Goal: Task Accomplishment & Management: Manage account settings

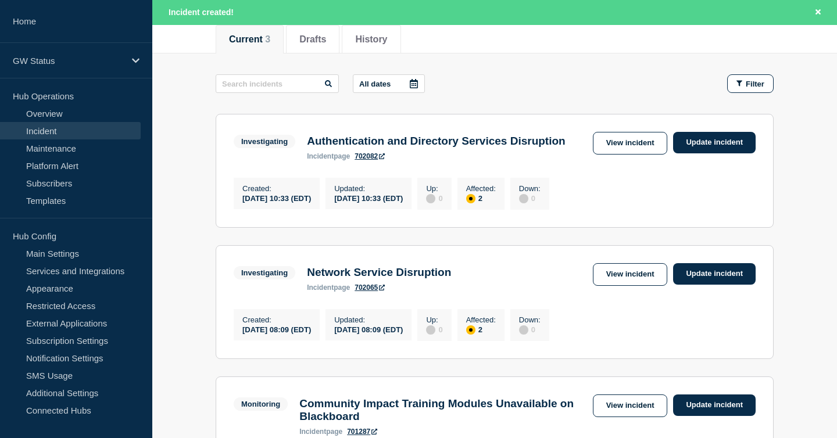
scroll to position [156, 0]
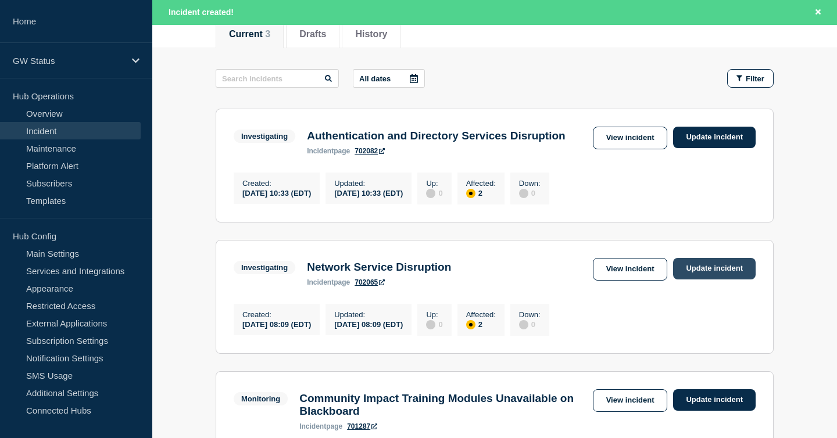
click at [706, 277] on link "Update incident" at bounding box center [714, 269] width 83 height 22
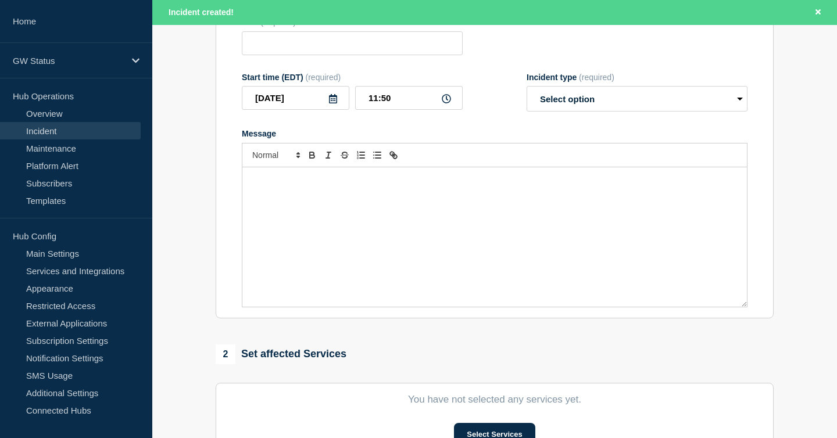
type input "Network Service Disruption"
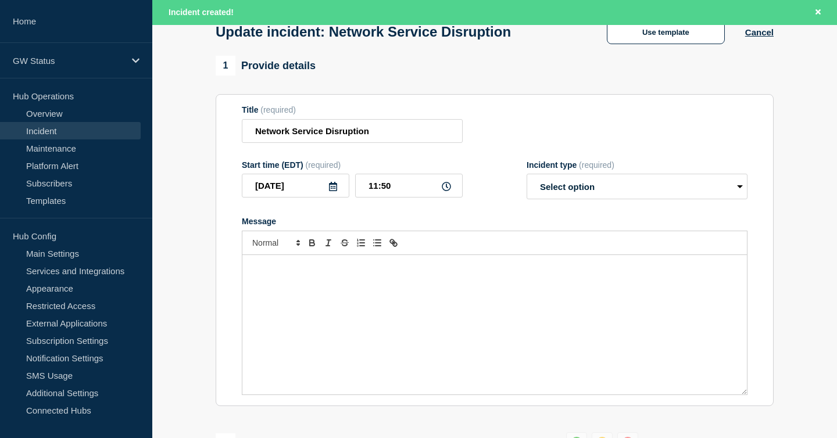
scroll to position [45, 0]
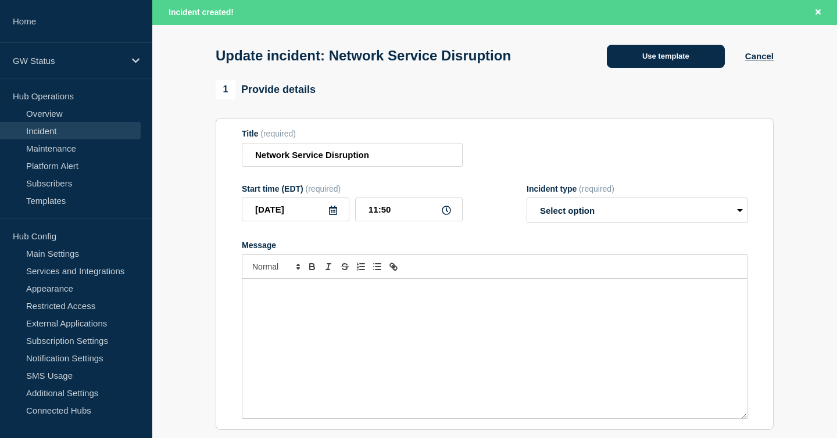
click at [694, 68] on button "Use template" at bounding box center [666, 56] width 118 height 23
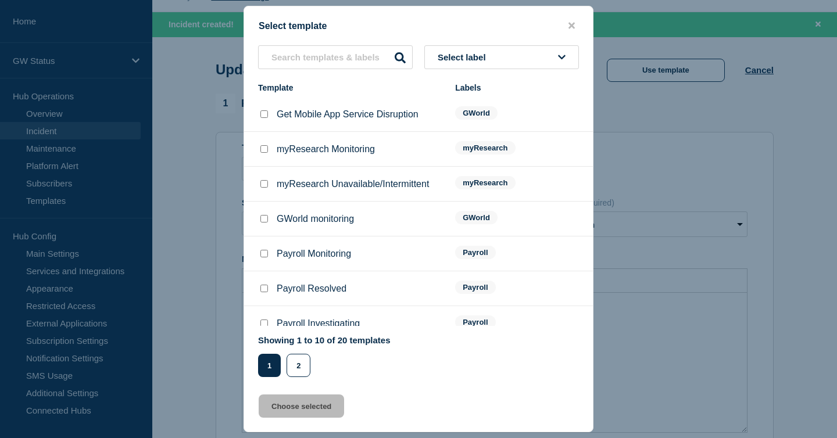
scroll to position [35, 0]
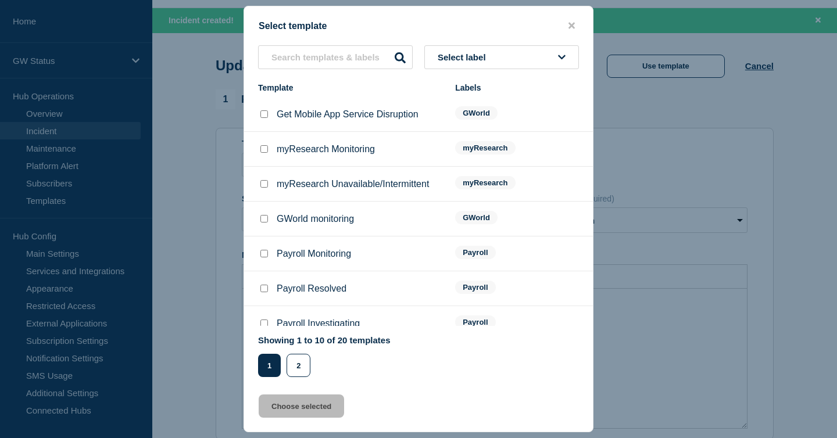
click at [474, 52] on span "Select label" at bounding box center [464, 57] width 53 height 10
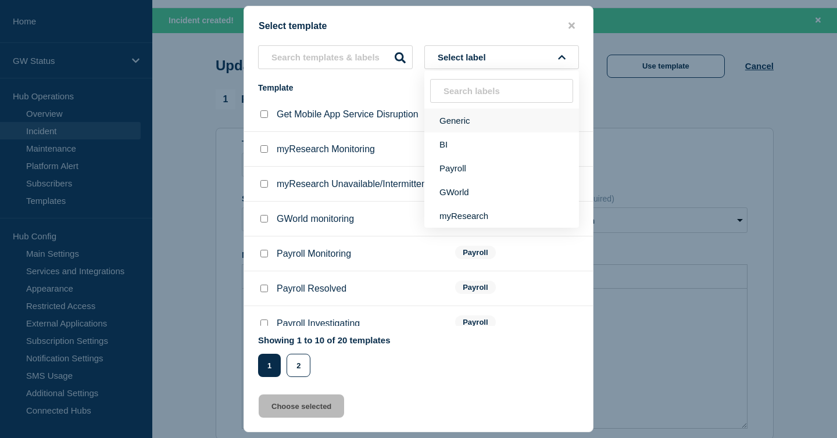
click at [452, 121] on button "Generic" at bounding box center [501, 121] width 155 height 24
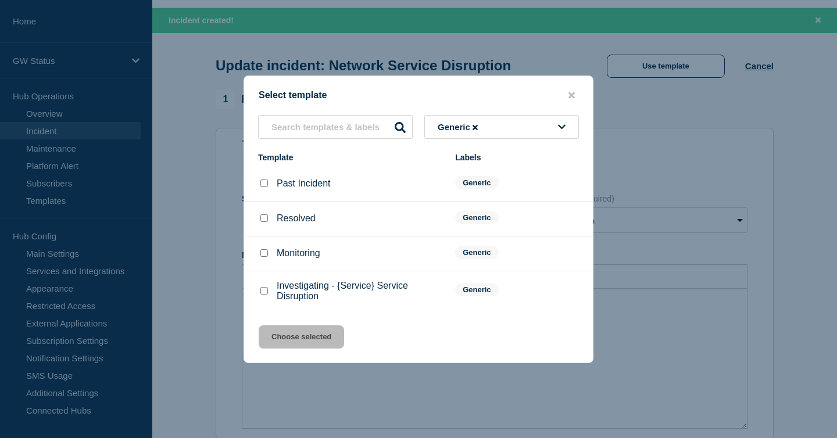
click at [262, 255] on input "Monitoring checkbox" at bounding box center [264, 253] width 8 height 8
checkbox input "true"
click at [288, 348] on button "Choose selected" at bounding box center [301, 336] width 85 height 23
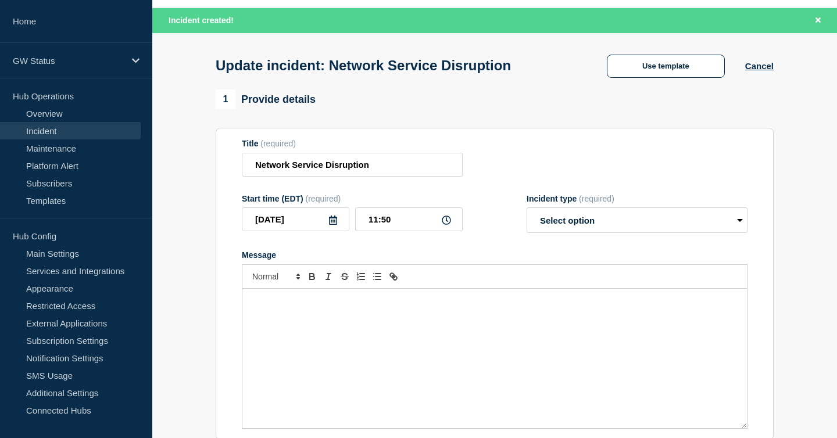
select select "monitoring"
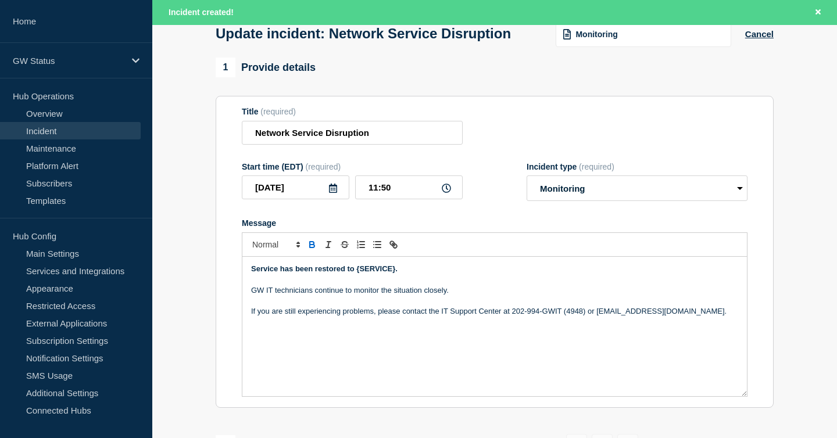
scroll to position [67, 0]
click at [355, 273] on strong "Service has been restored to {SERVICE}." at bounding box center [324, 268] width 146 height 9
drag, startPoint x: 357, startPoint y: 281, endPoint x: 396, endPoint y: 282, distance: 39.0
click at [396, 273] on strong "Service has been restored to {SERVICE}." at bounding box center [324, 268] width 146 height 9
click at [413, 284] on p "Message" at bounding box center [494, 279] width 487 height 10
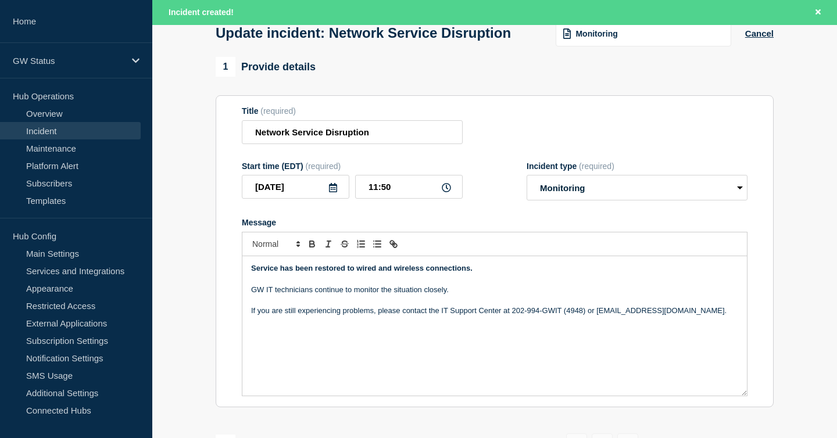
click at [480, 284] on p "Message" at bounding box center [494, 279] width 487 height 10
click at [427, 274] on p "Service has been restored to wired and wireless connections." at bounding box center [494, 268] width 487 height 10
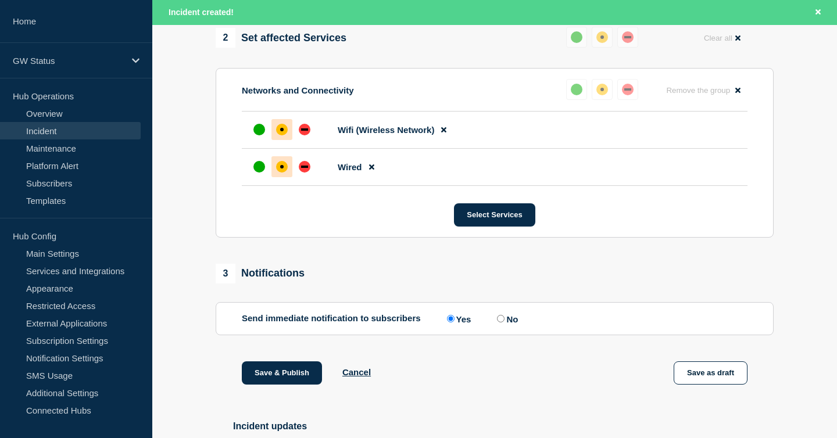
scroll to position [585, 0]
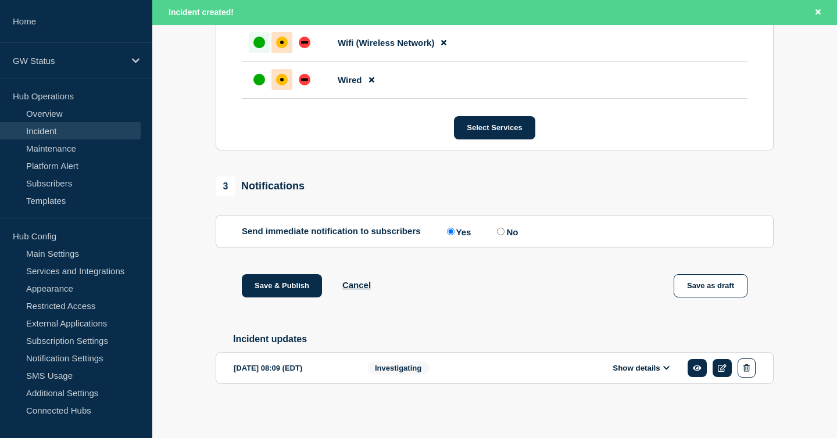
click at [261, 38] on div "up" at bounding box center [259, 43] width 12 height 12
click at [258, 75] on div "up" at bounding box center [259, 80] width 12 height 12
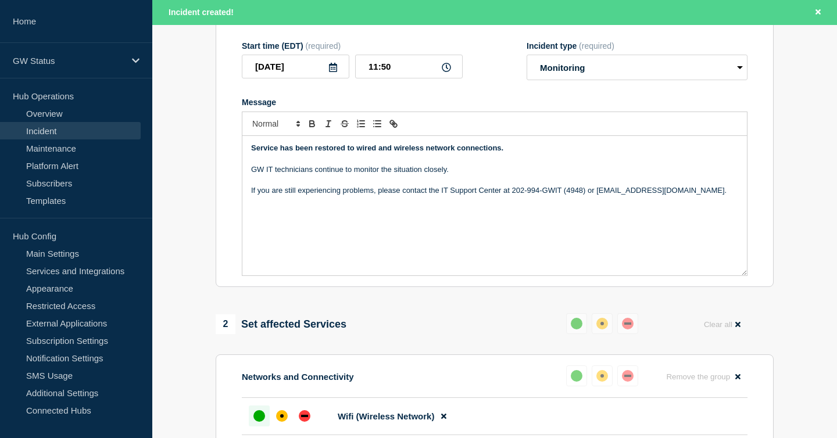
scroll to position [138, 0]
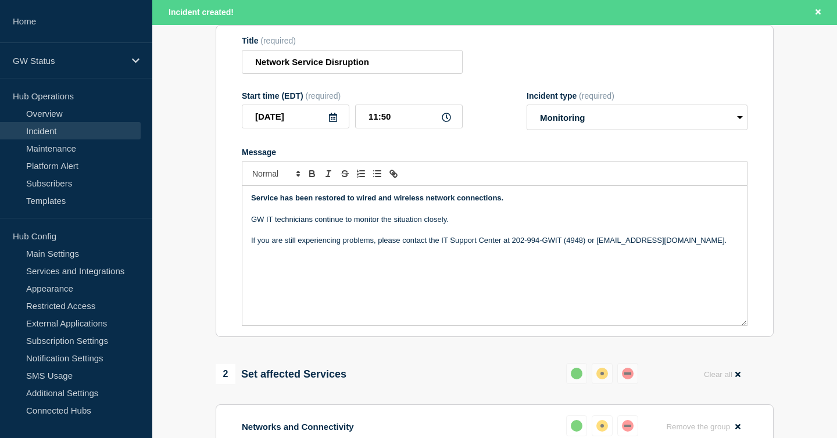
click at [298, 214] on p "Message" at bounding box center [494, 208] width 487 height 10
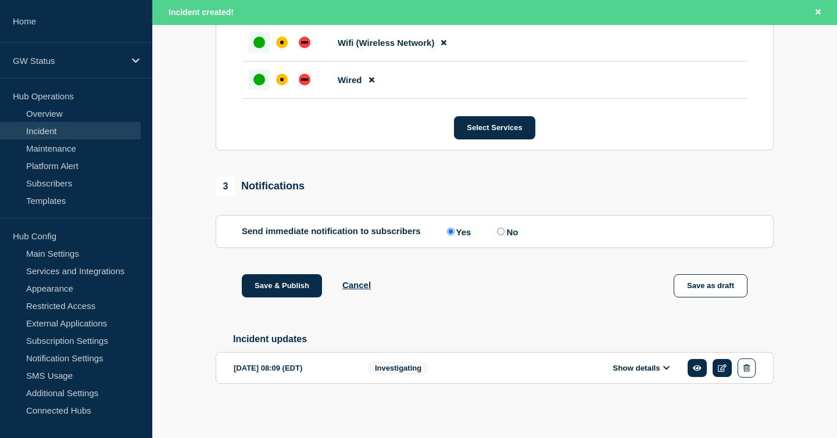
scroll to position [585, 0]
click at [289, 284] on button "Save & Publish" at bounding box center [282, 285] width 80 height 23
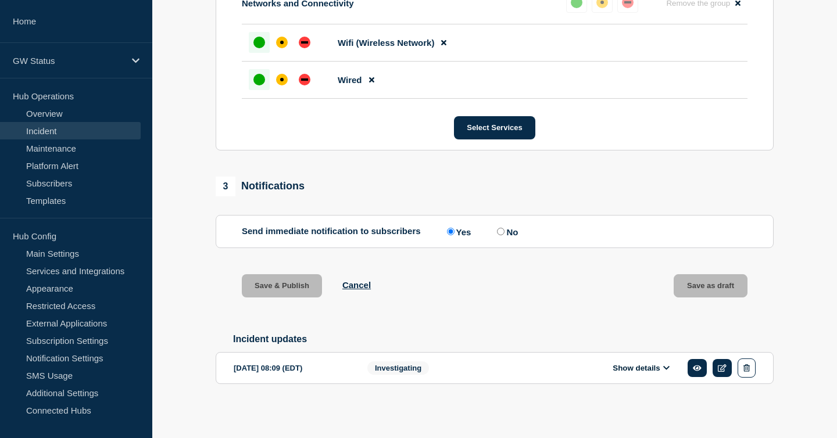
scroll to position [561, 0]
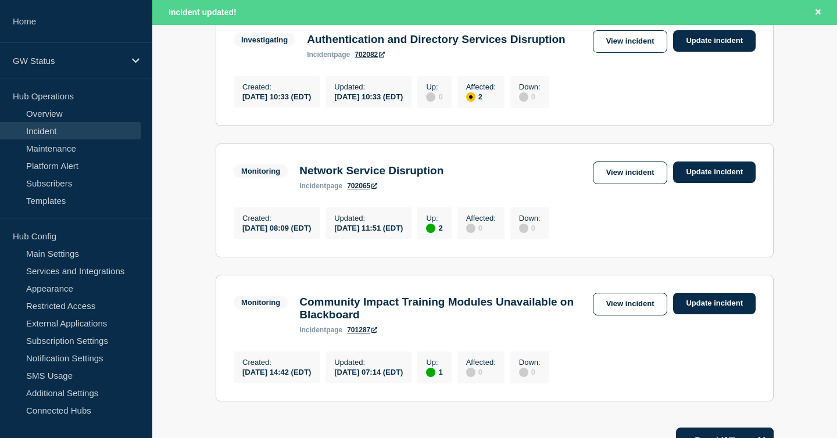
scroll to position [234, 0]
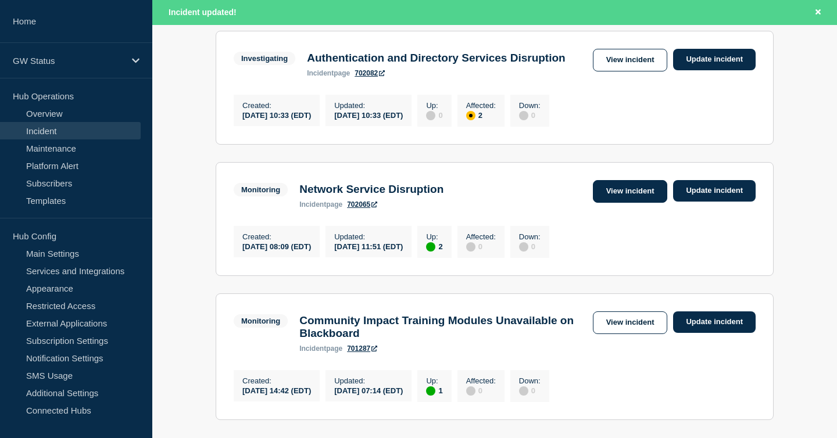
click at [620, 190] on link "View incident" at bounding box center [630, 191] width 75 height 23
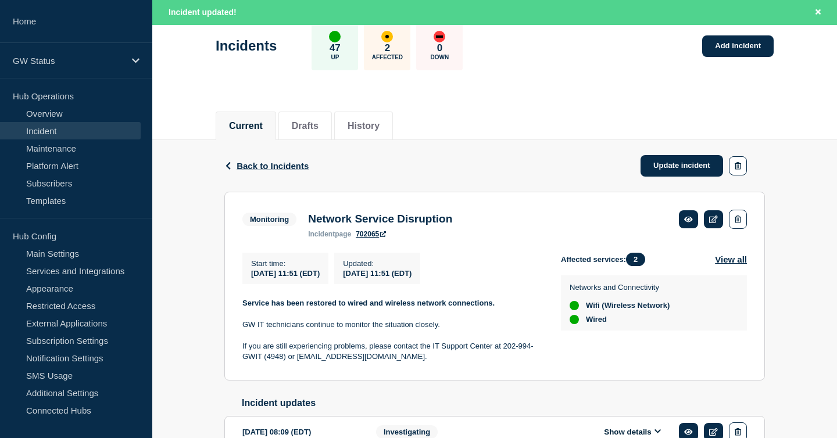
scroll to position [142, 0]
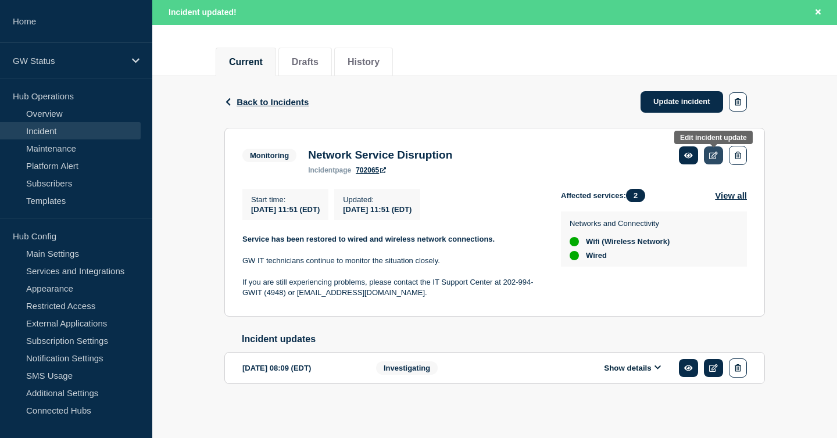
click at [713, 152] on icon at bounding box center [713, 156] width 9 height 8
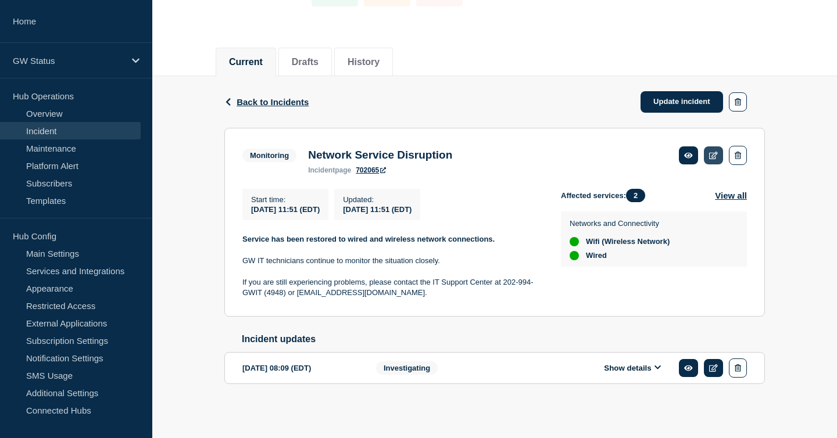
scroll to position [117, 0]
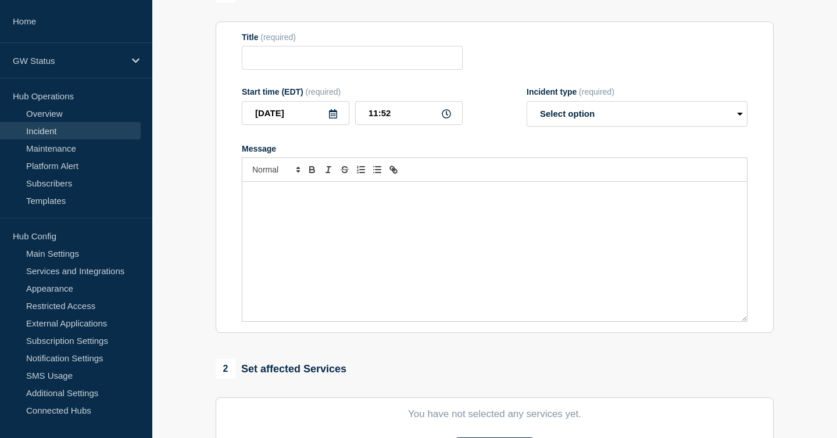
type input "Network Service Disruption"
type input "11:51"
select select "monitoring"
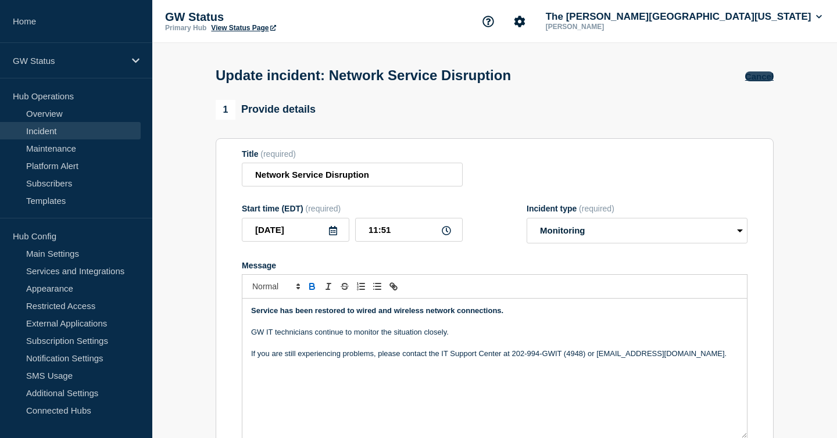
click at [761, 81] on button "Cancel" at bounding box center [759, 76] width 28 height 10
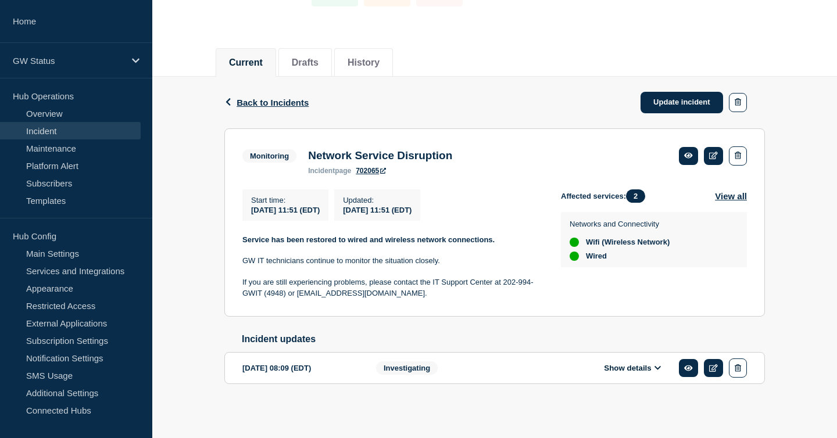
scroll to position [117, 0]
click at [694, 149] on link at bounding box center [688, 156] width 19 height 18
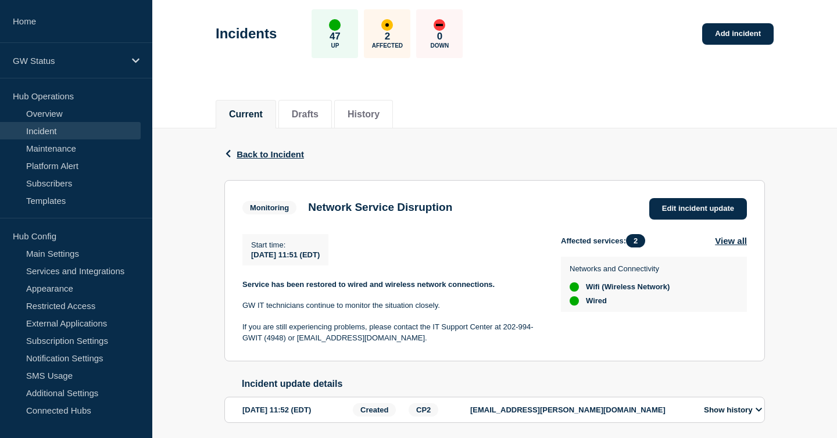
scroll to position [101, 0]
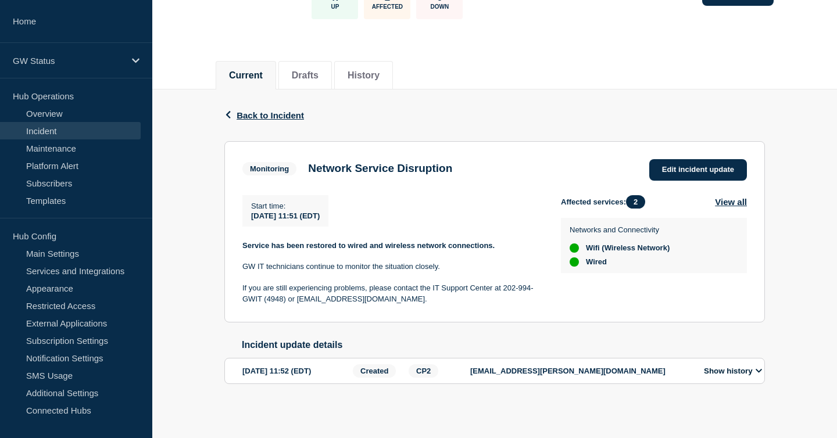
click at [759, 368] on icon at bounding box center [759, 371] width 7 height 8
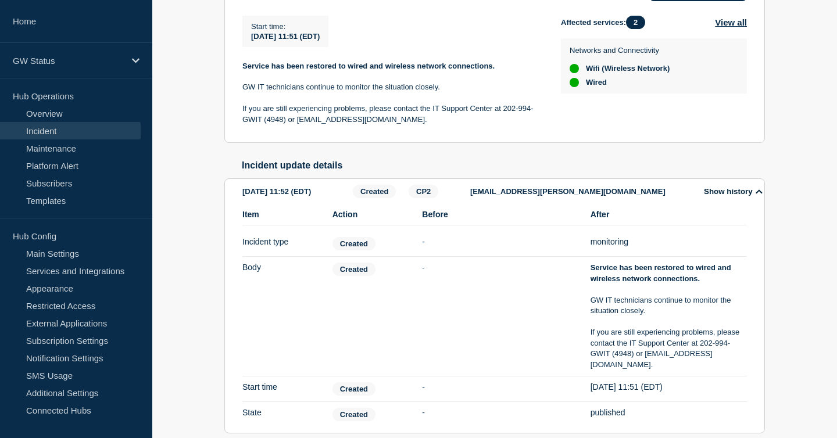
scroll to position [325, 0]
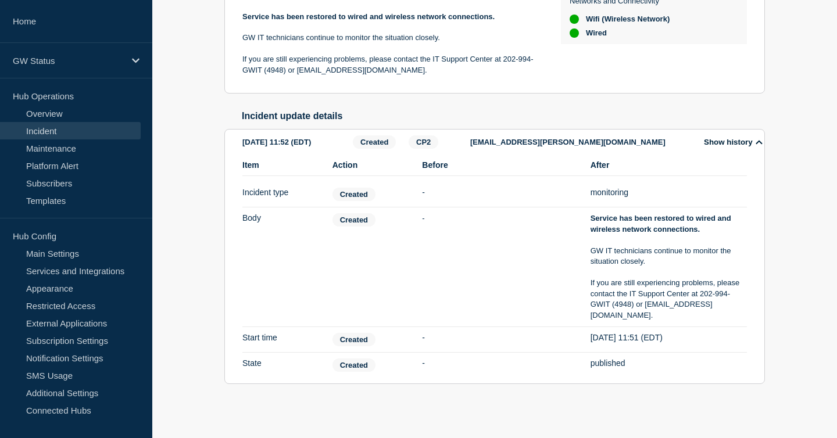
click at [613, 207] on li "Item Incident type Action Created Before - After monitoring" at bounding box center [494, 267] width 504 height 120
click at [619, 201] on div "After monitoring" at bounding box center [669, 194] width 156 height 13
click at [353, 201] on span "Created" at bounding box center [353, 194] width 43 height 13
click at [614, 199] on div "After monitoring" at bounding box center [669, 194] width 156 height 13
click at [754, 144] on button "Show history" at bounding box center [732, 142] width 65 height 10
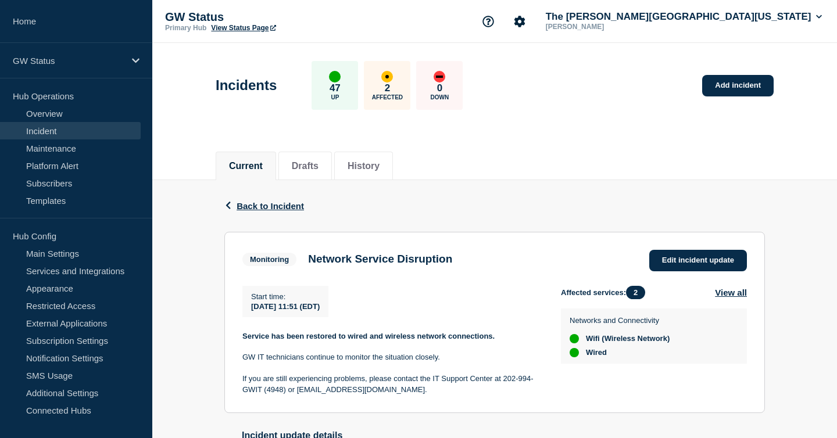
scroll to position [101, 0]
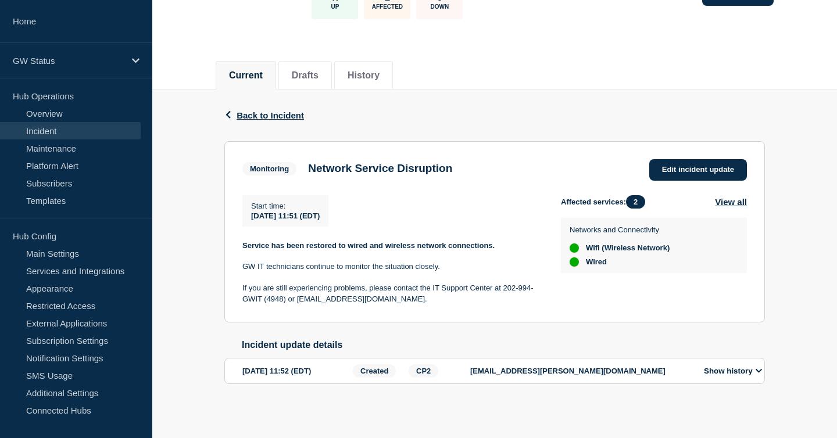
click at [643, 209] on div "Affected services: 2 View all Networks and Connectivity Wifi (Wireless Network)…" at bounding box center [654, 237] width 186 height 84
click at [641, 198] on span "2" at bounding box center [635, 201] width 19 height 13
click at [721, 197] on button "View all" at bounding box center [731, 201] width 32 height 13
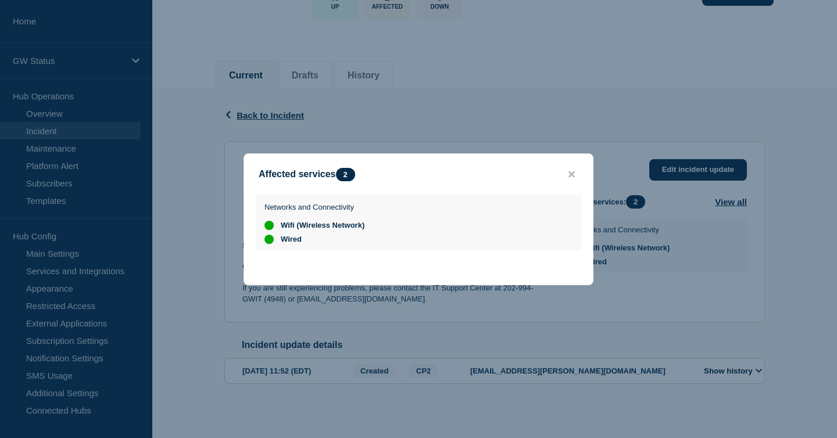
click at [566, 171] on button "close button" at bounding box center [571, 174] width 13 height 11
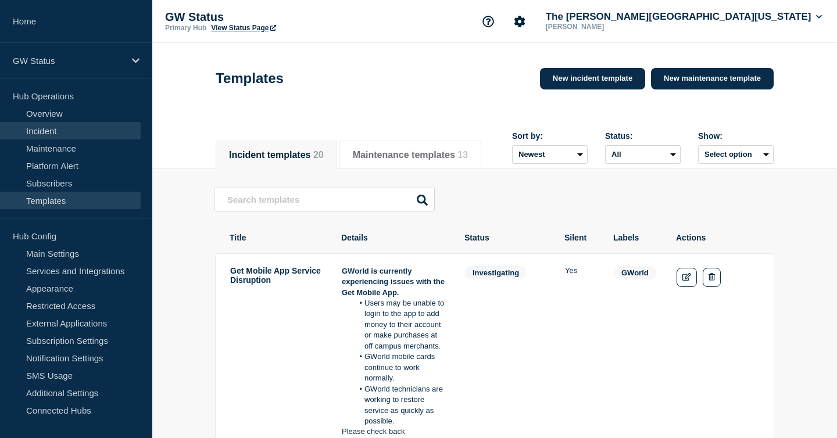
click at [60, 132] on link "Incident" at bounding box center [70, 130] width 141 height 17
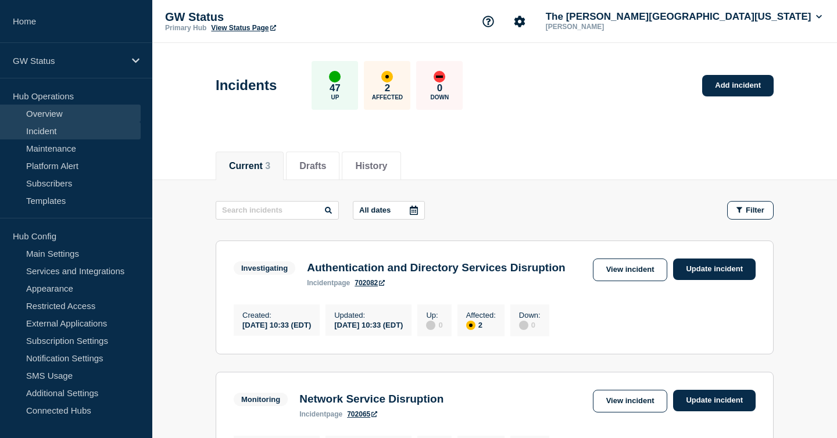
click at [58, 117] on link "Overview" at bounding box center [70, 113] width 141 height 17
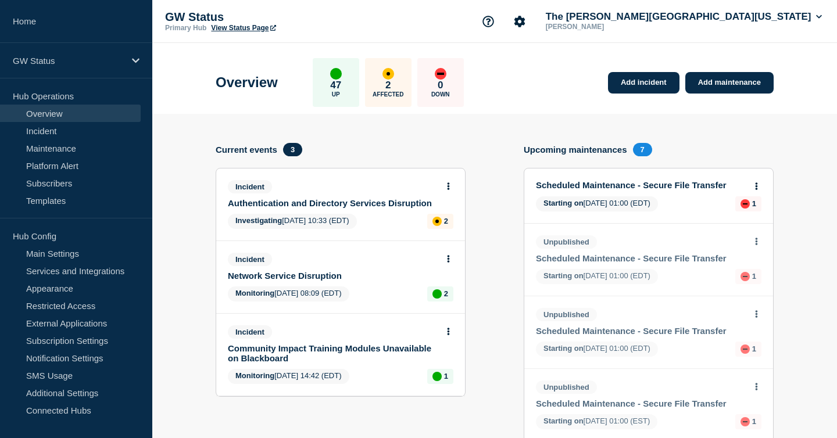
click at [58, 101] on p "Hub Operations" at bounding box center [76, 95] width 152 height 17
click at [51, 135] on link "Incident" at bounding box center [70, 130] width 141 height 17
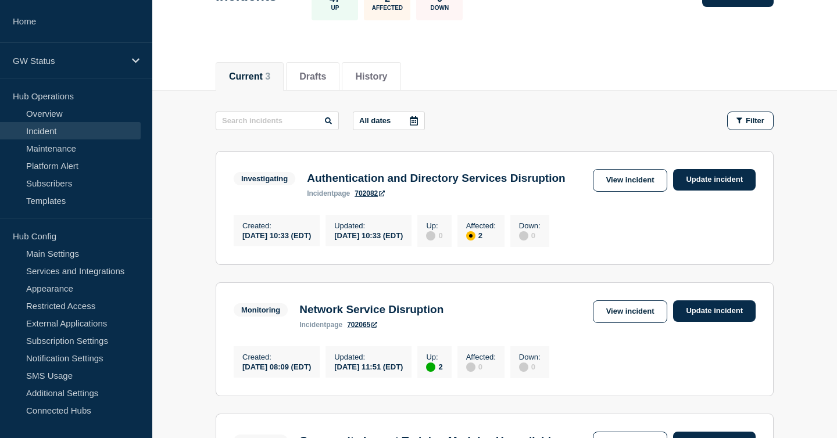
scroll to position [194, 0]
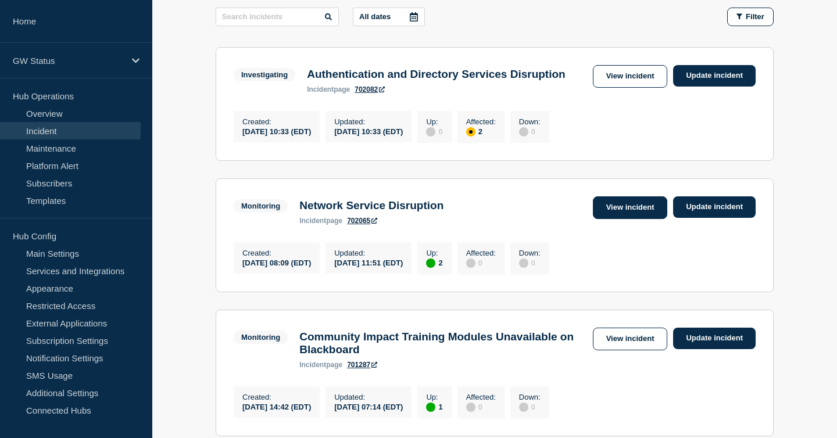
click at [628, 206] on link "View incident" at bounding box center [630, 207] width 75 height 23
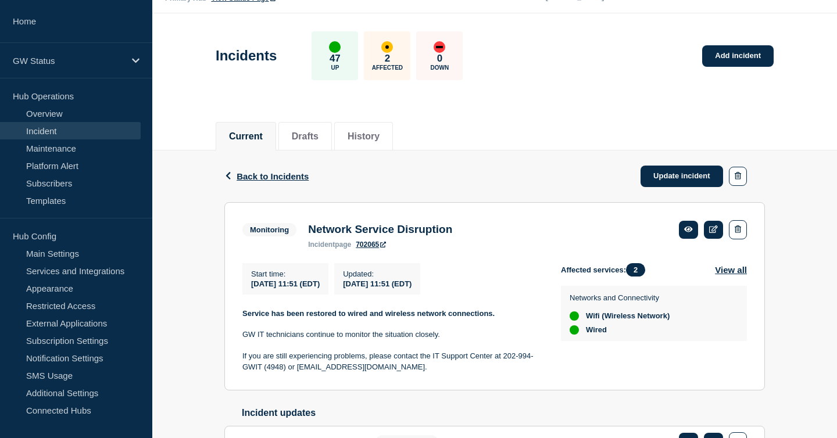
scroll to position [31, 0]
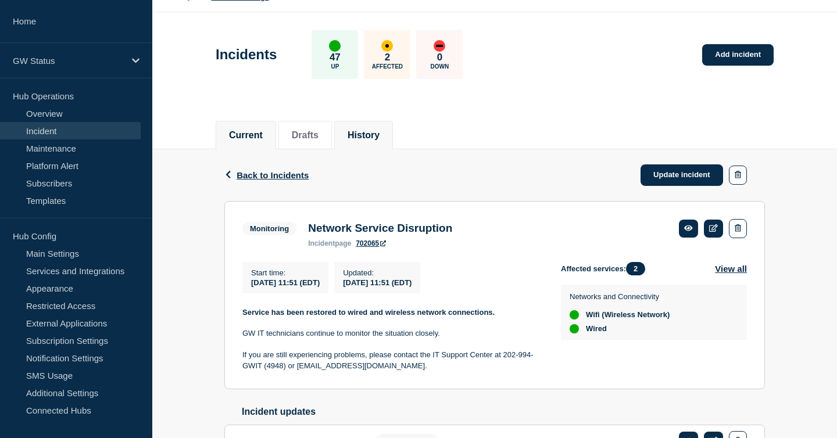
click at [368, 137] on button "History" at bounding box center [364, 135] width 32 height 10
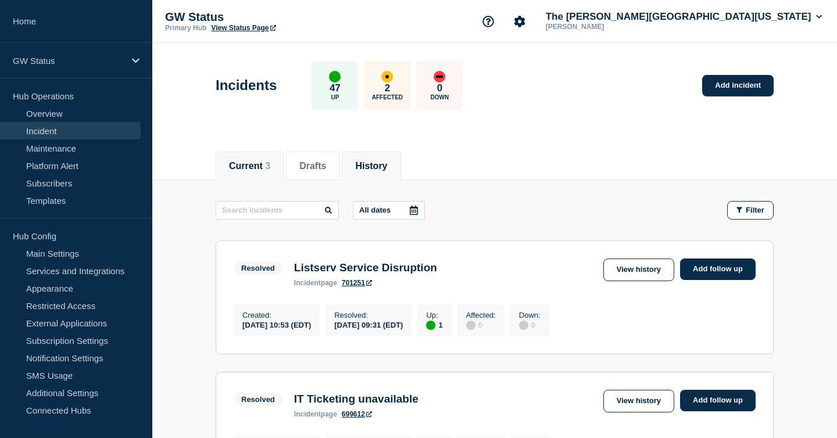
click at [240, 171] on li "Current 3" at bounding box center [250, 166] width 68 height 28
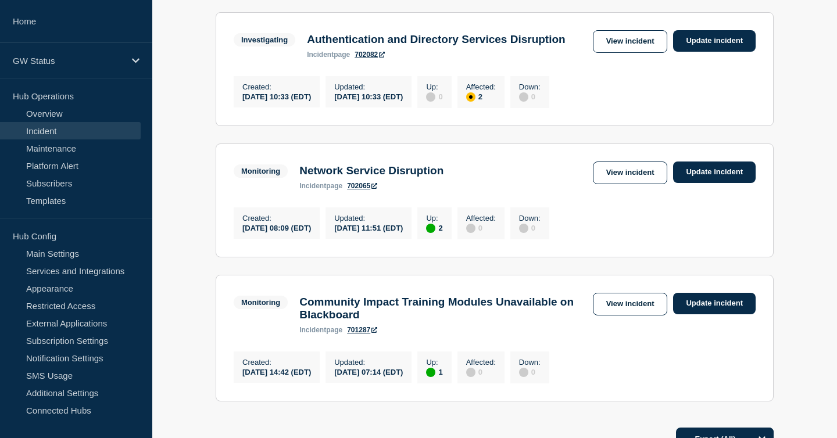
scroll to position [278, 0]
